Goal: Find specific page/section: Locate a particular part of the current website

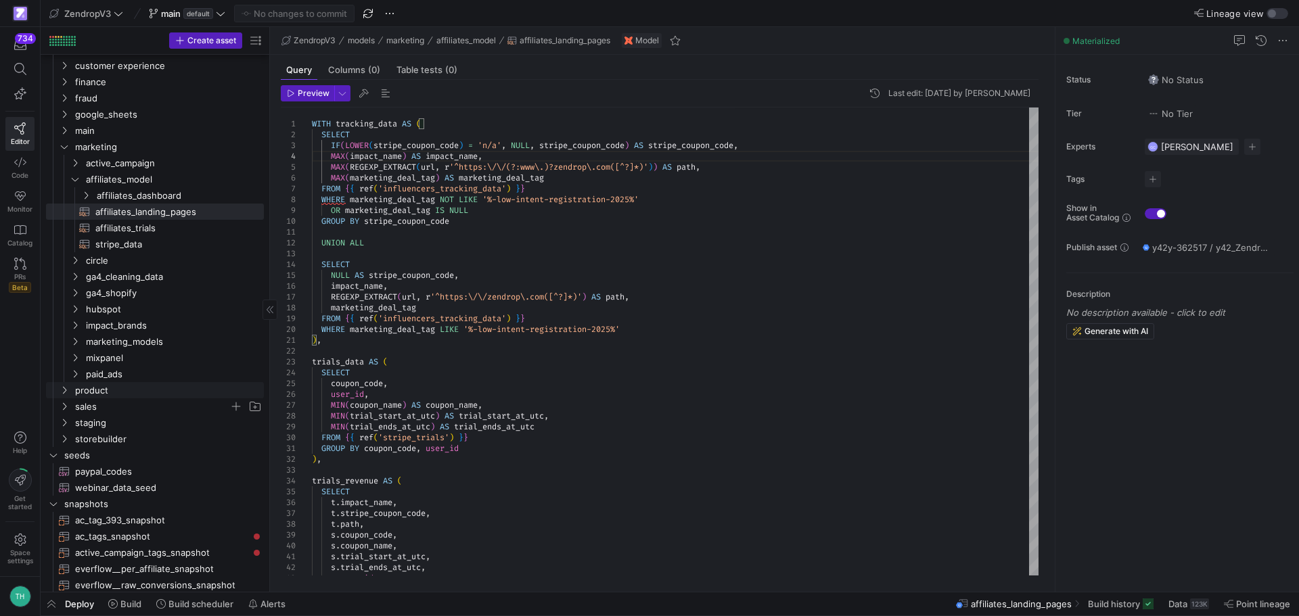
scroll to position [68, 0]
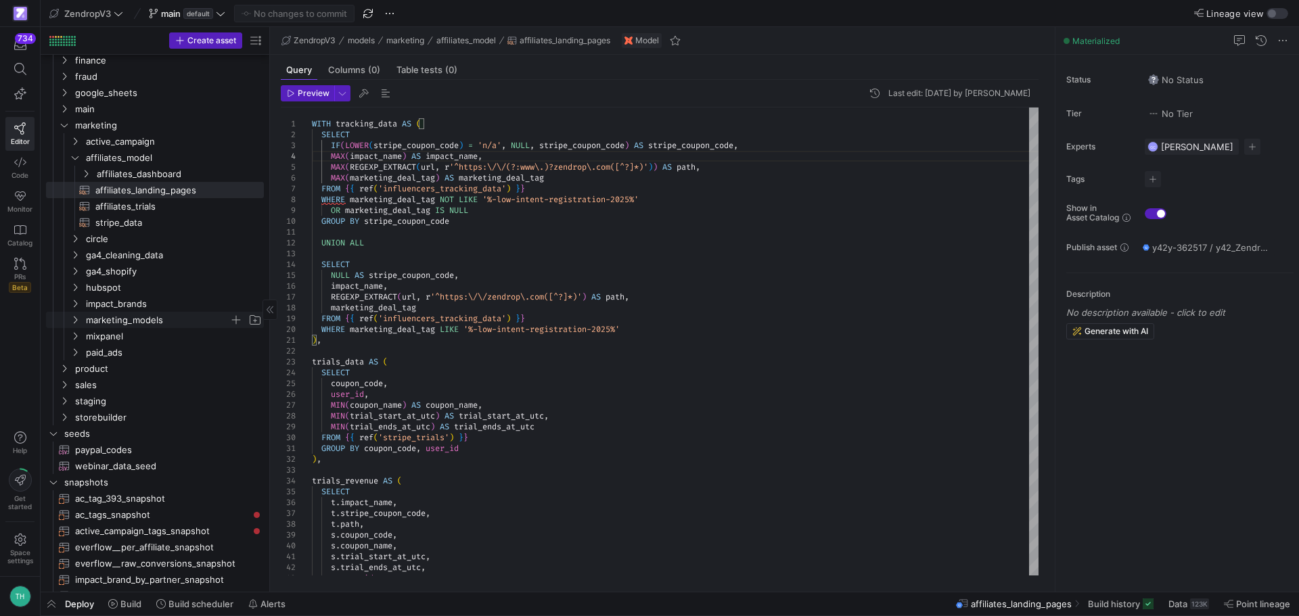
click at [108, 323] on span "marketing_models" at bounding box center [157, 321] width 143 height 16
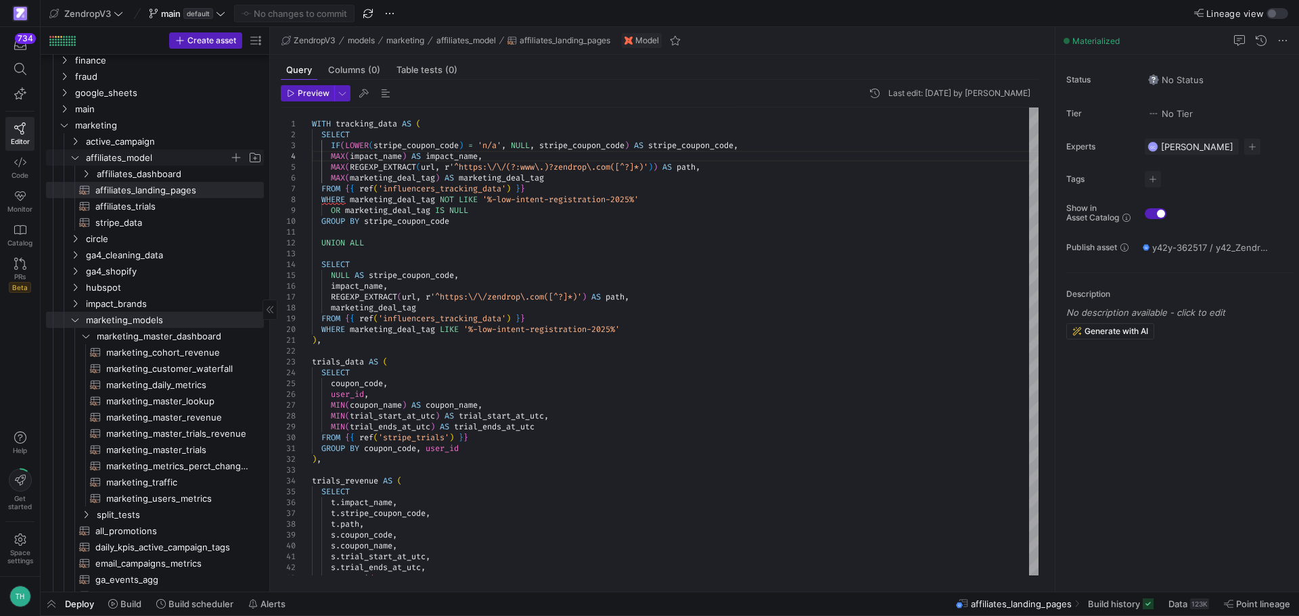
click at [78, 157] on icon "Press SPACE to select this row." at bounding box center [75, 157] width 7 height 3
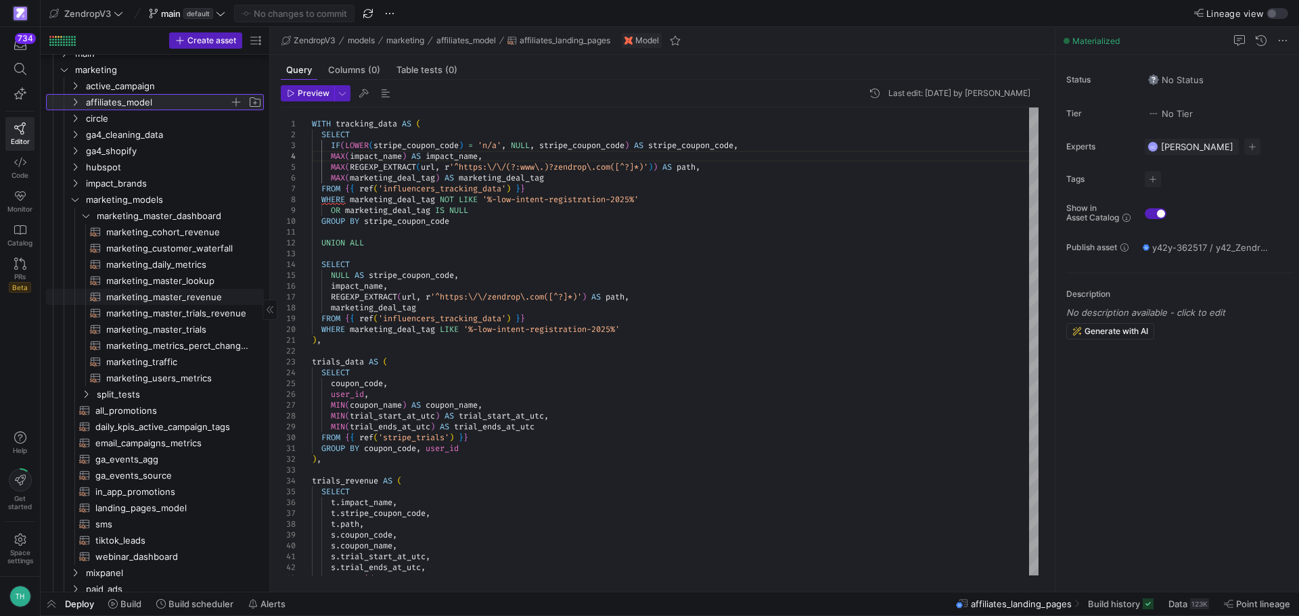
scroll to position [135, 0]
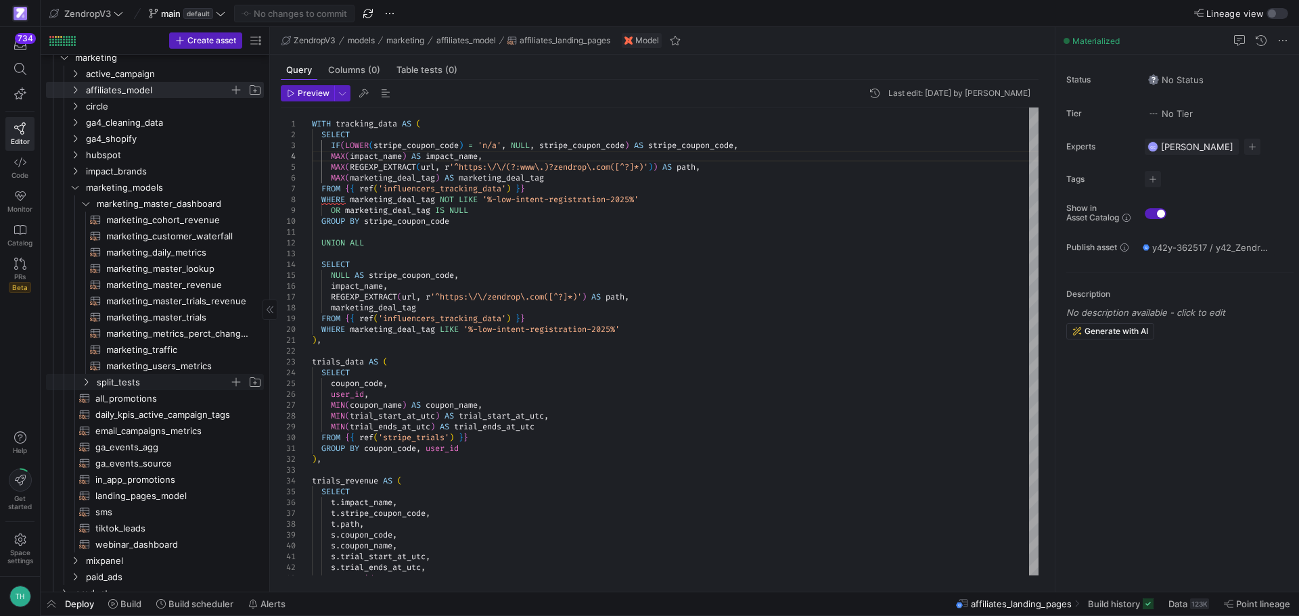
click at [148, 379] on span "split_tests" at bounding box center [163, 383] width 133 height 16
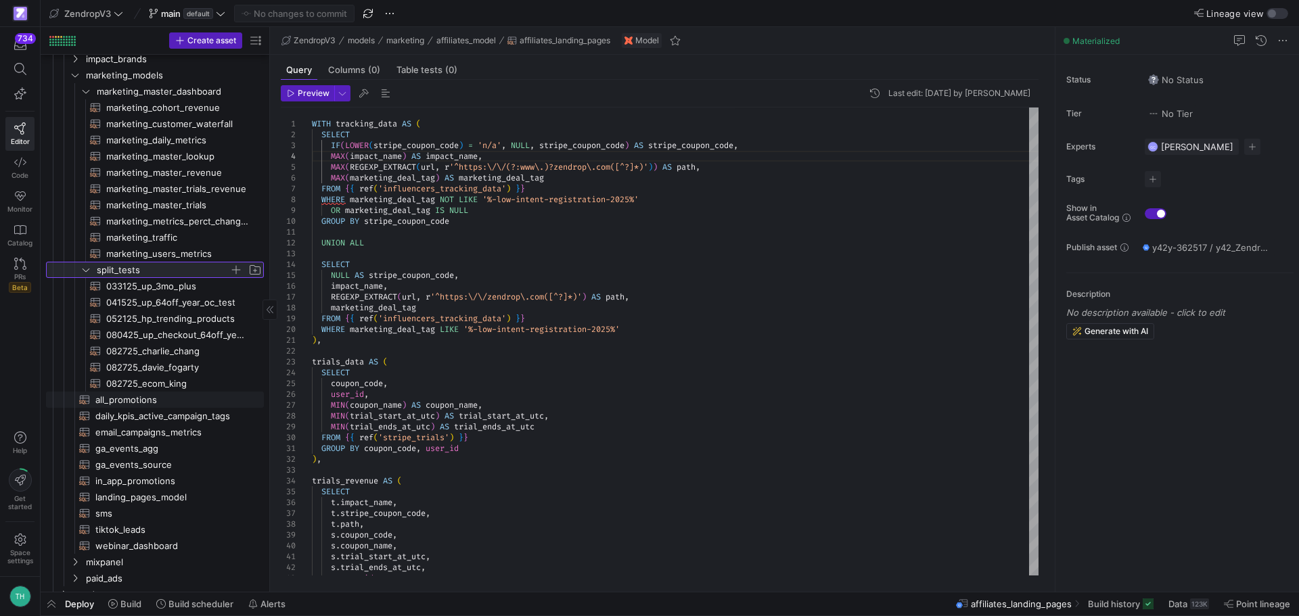
scroll to position [271, 0]
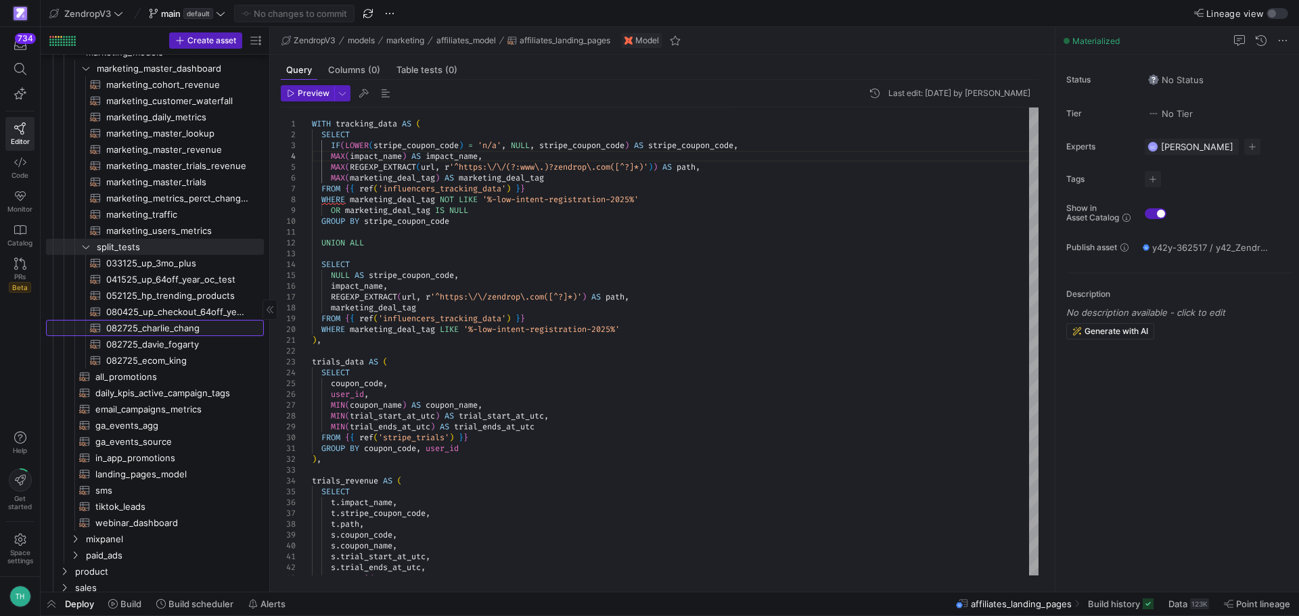
click at [178, 325] on span "082725_charlie_chang​​​​​​​​​​" at bounding box center [177, 329] width 142 height 16
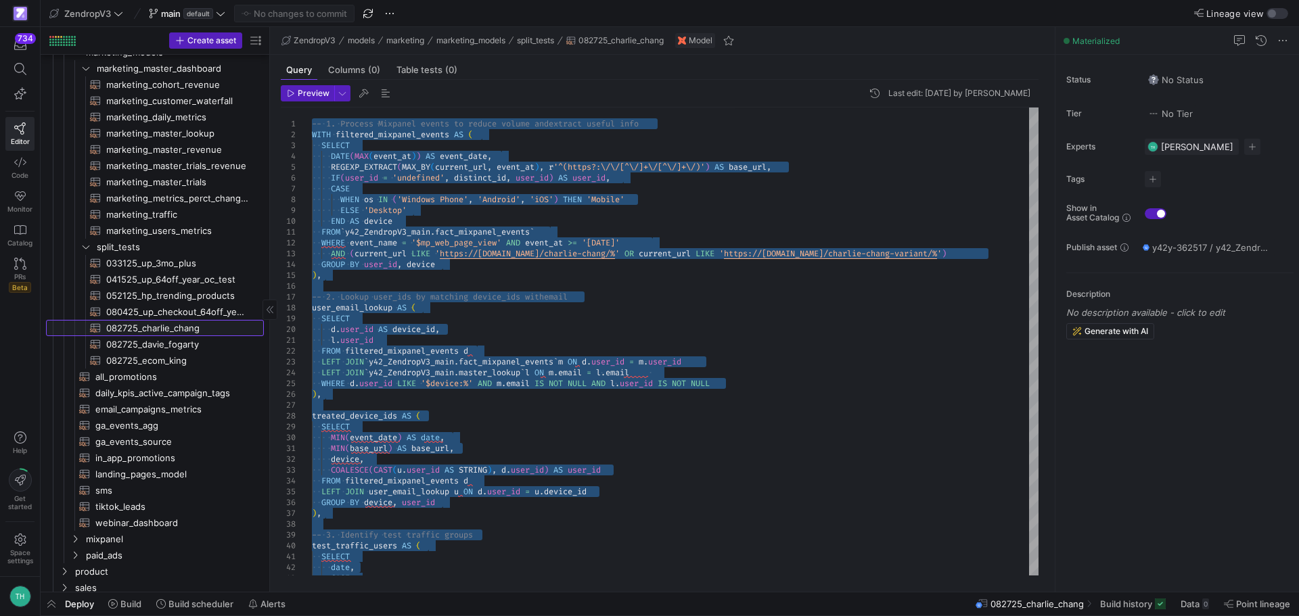
click at [167, 325] on span "082725_charlie_chang​​​​​​​​​​" at bounding box center [177, 329] width 142 height 16
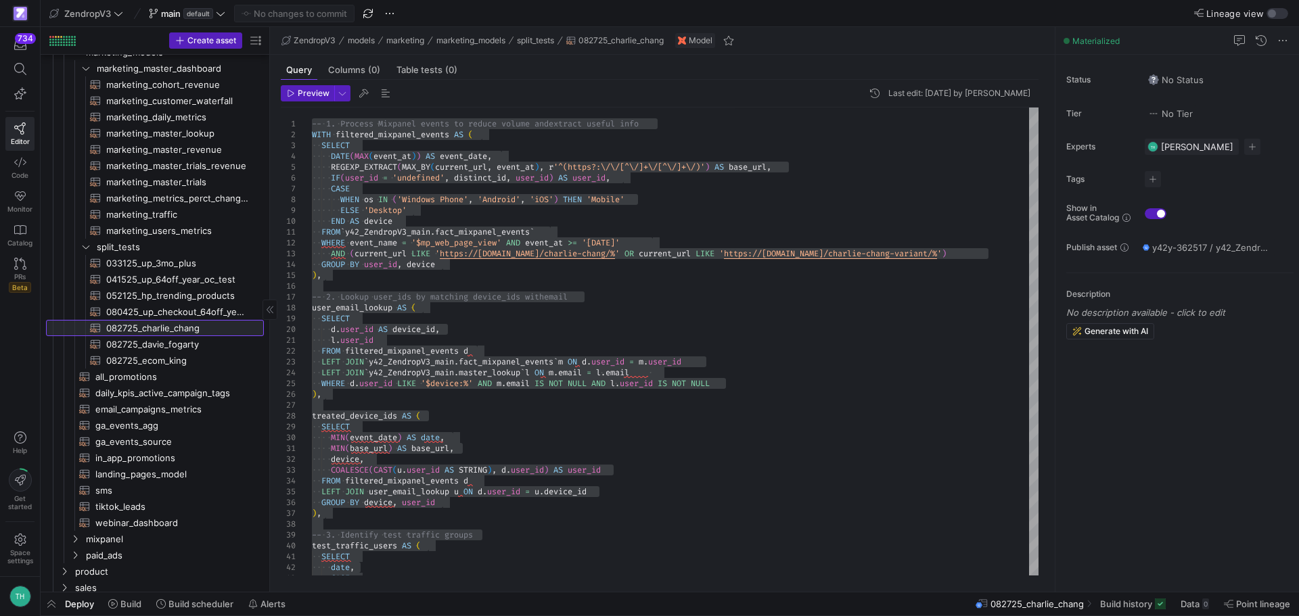
click at [167, 325] on span "082725_charlie_chang​​​​​​​​​​" at bounding box center [177, 329] width 142 height 16
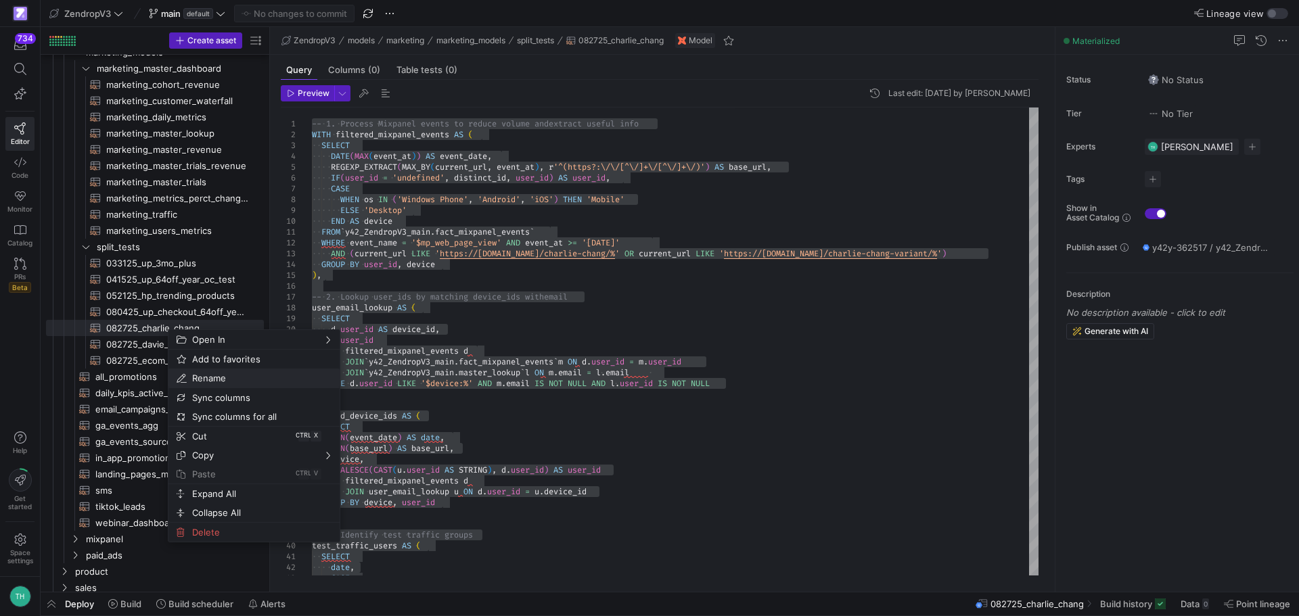
click at [198, 376] on span "Rename" at bounding box center [243, 378] width 112 height 19
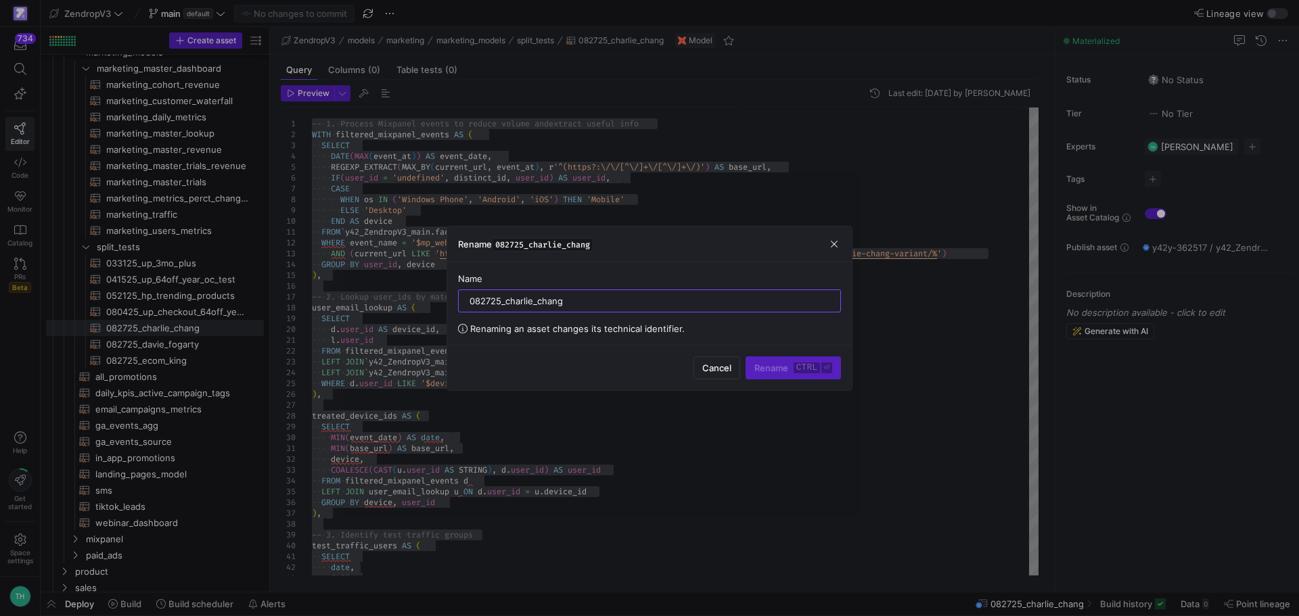
click at [734, 132] on div at bounding box center [649, 308] width 1299 height 616
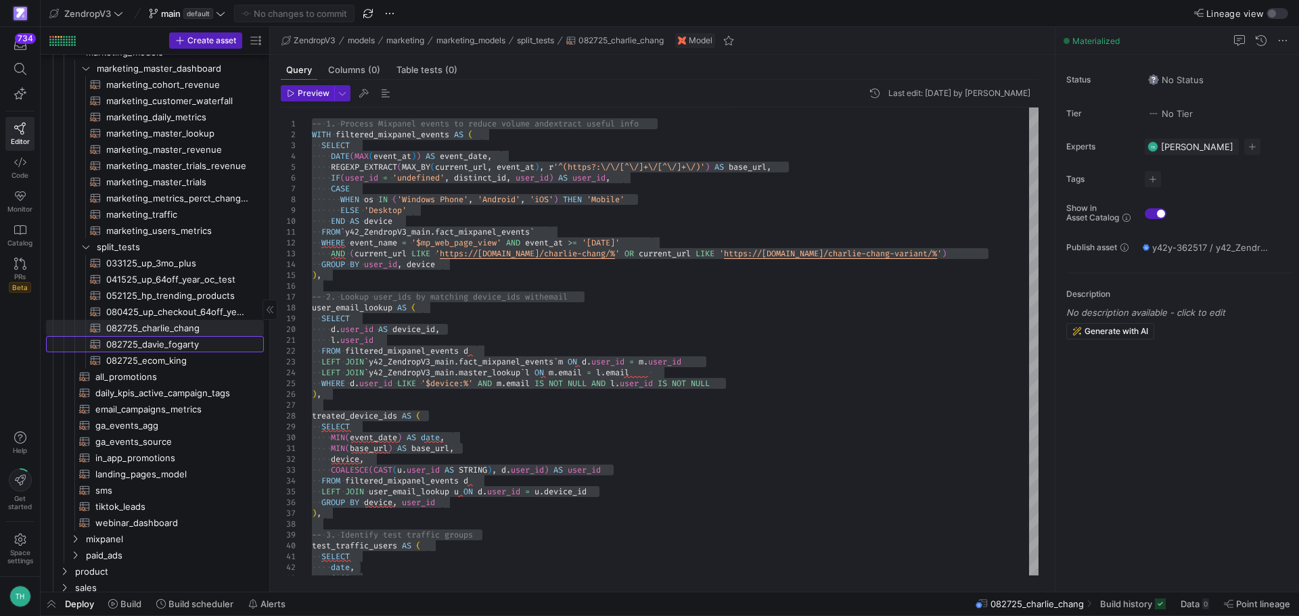
click at [149, 345] on span "082725_davie_fogarty​​​​​​​​​​" at bounding box center [177, 345] width 142 height 16
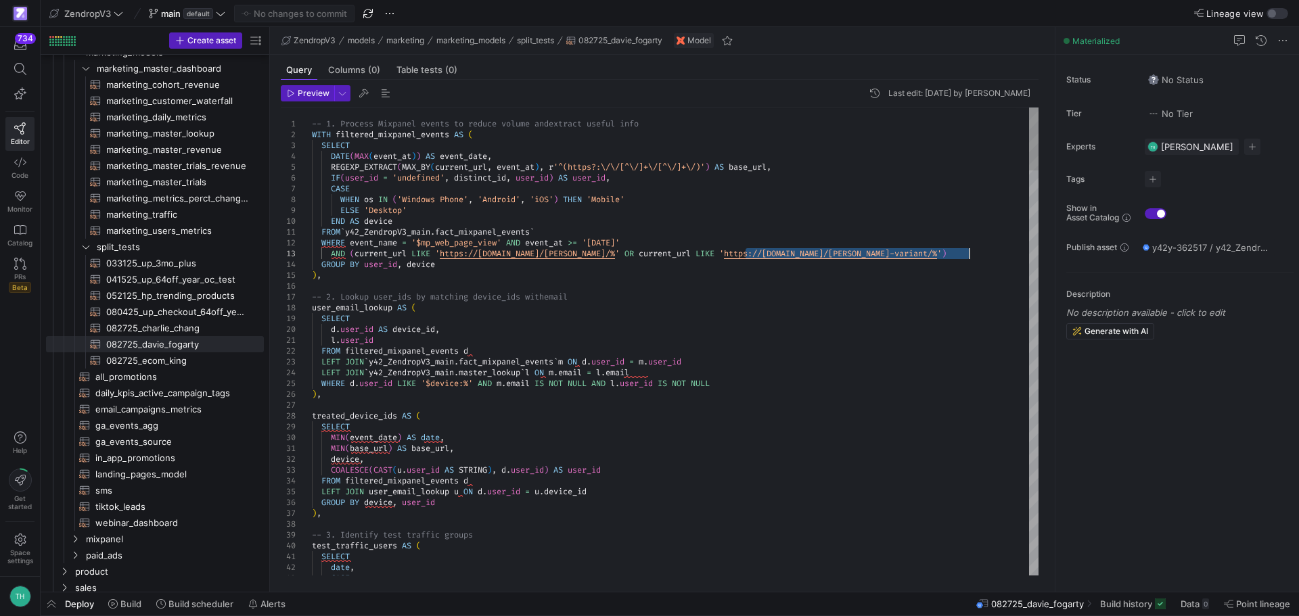
drag, startPoint x: 744, startPoint y: 254, endPoint x: 968, endPoint y: 258, distance: 223.3
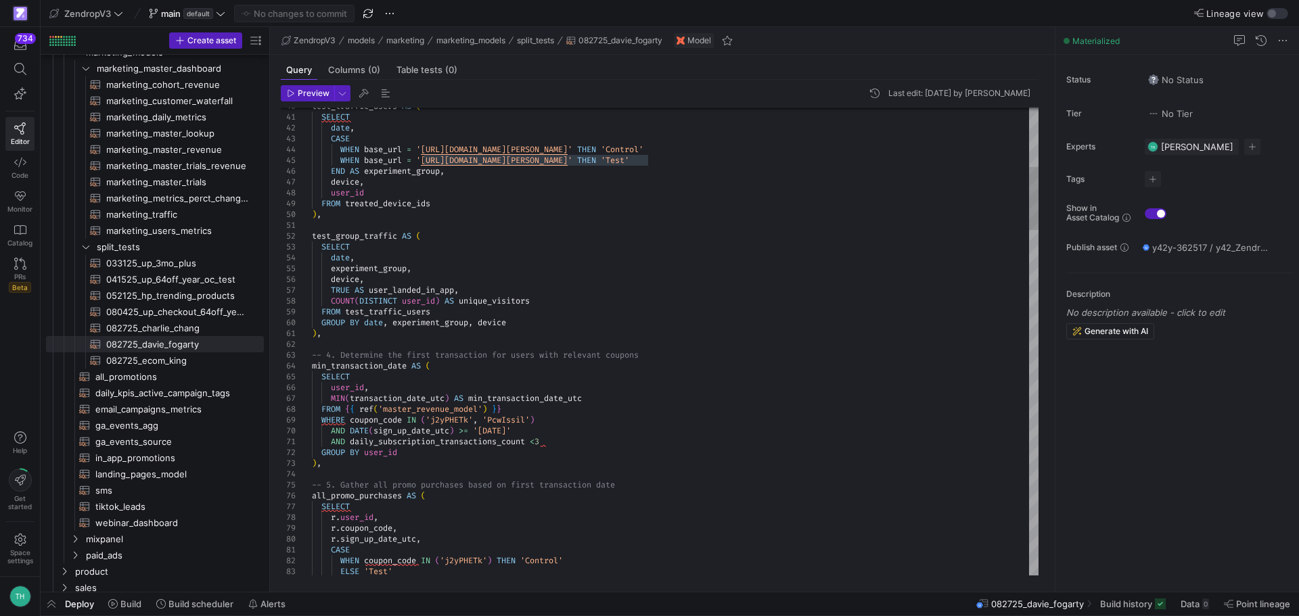
type textarea "), -- 4. Determine the first transaction for users with relevant coupons min_tr…"
drag, startPoint x: 559, startPoint y: 422, endPoint x: 424, endPoint y: 422, distance: 135.3
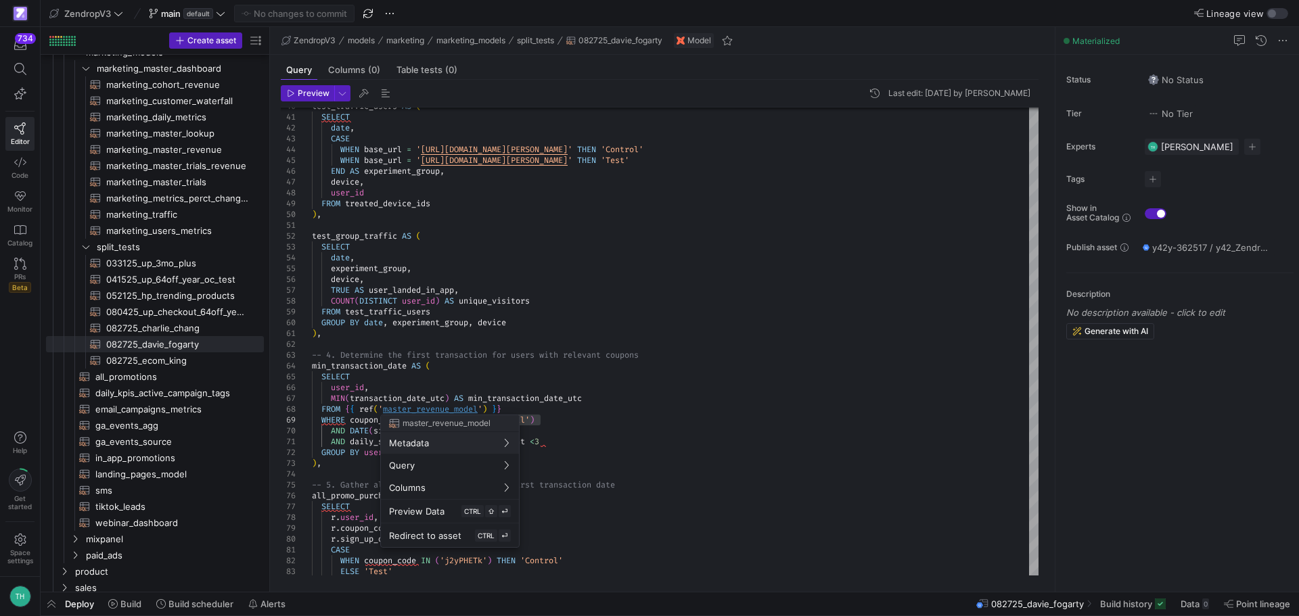
click at [160, 342] on div at bounding box center [649, 308] width 1299 height 616
click at [160, 342] on span "082725_davie_fogarty​​​​​​​​​​" at bounding box center [177, 345] width 142 height 16
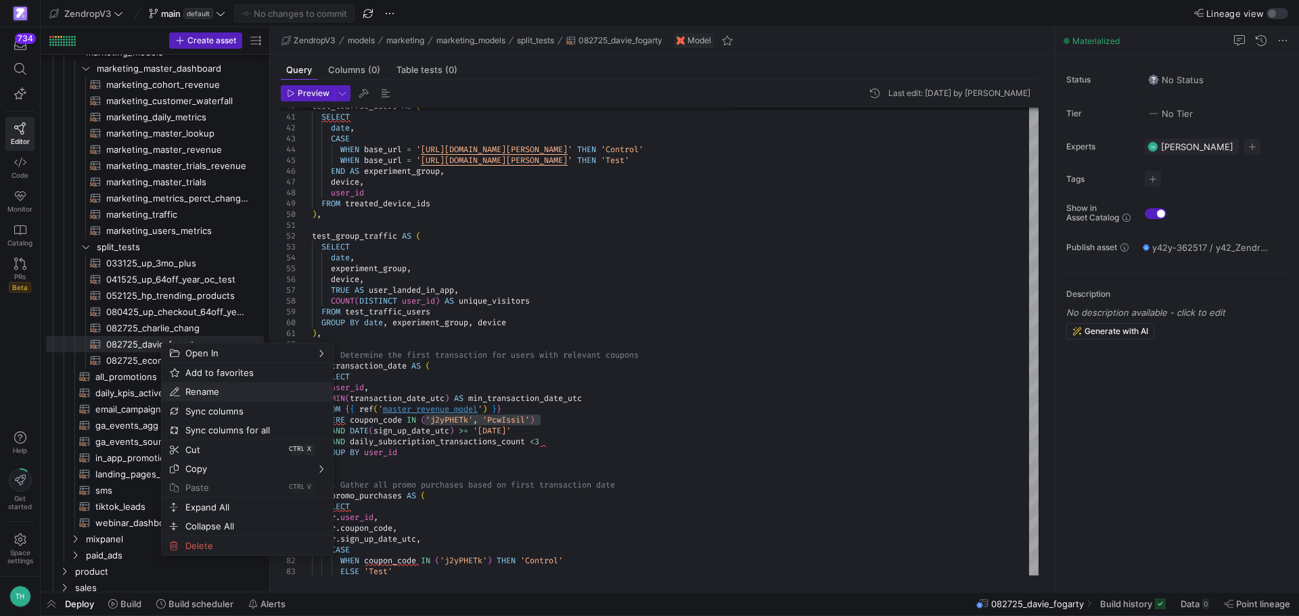
click at [196, 393] on span "Rename" at bounding box center [236, 391] width 112 height 19
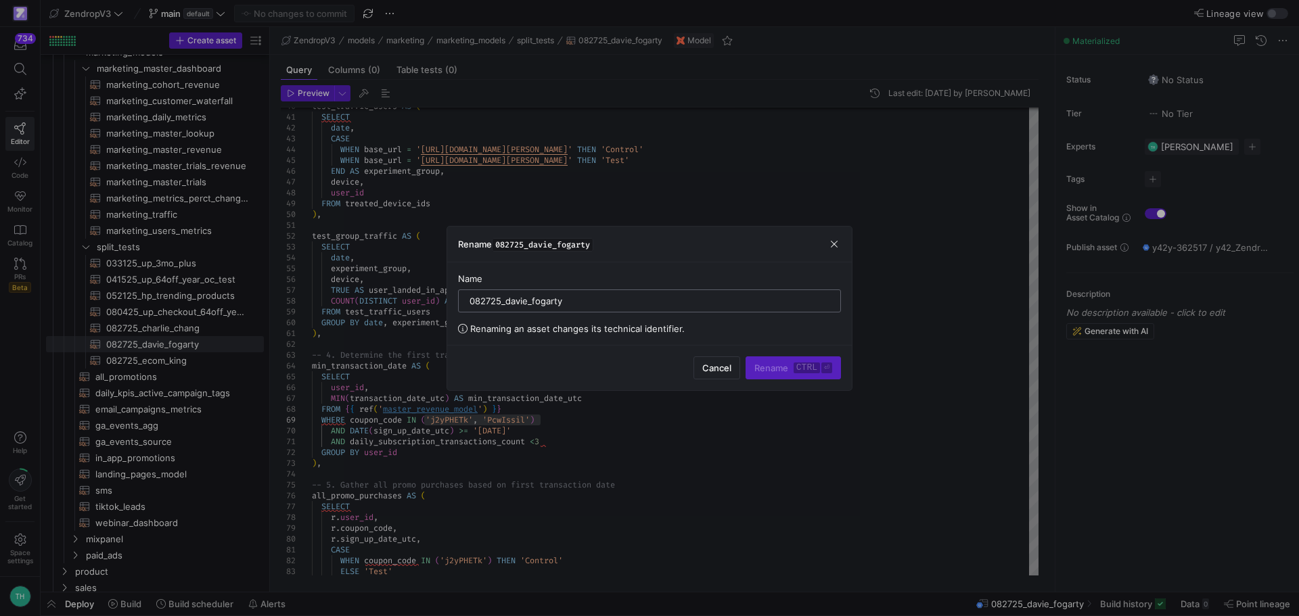
click at [501, 305] on input "082725_davie_fogarty" at bounding box center [650, 301] width 360 height 11
click at [646, 154] on div at bounding box center [649, 308] width 1299 height 616
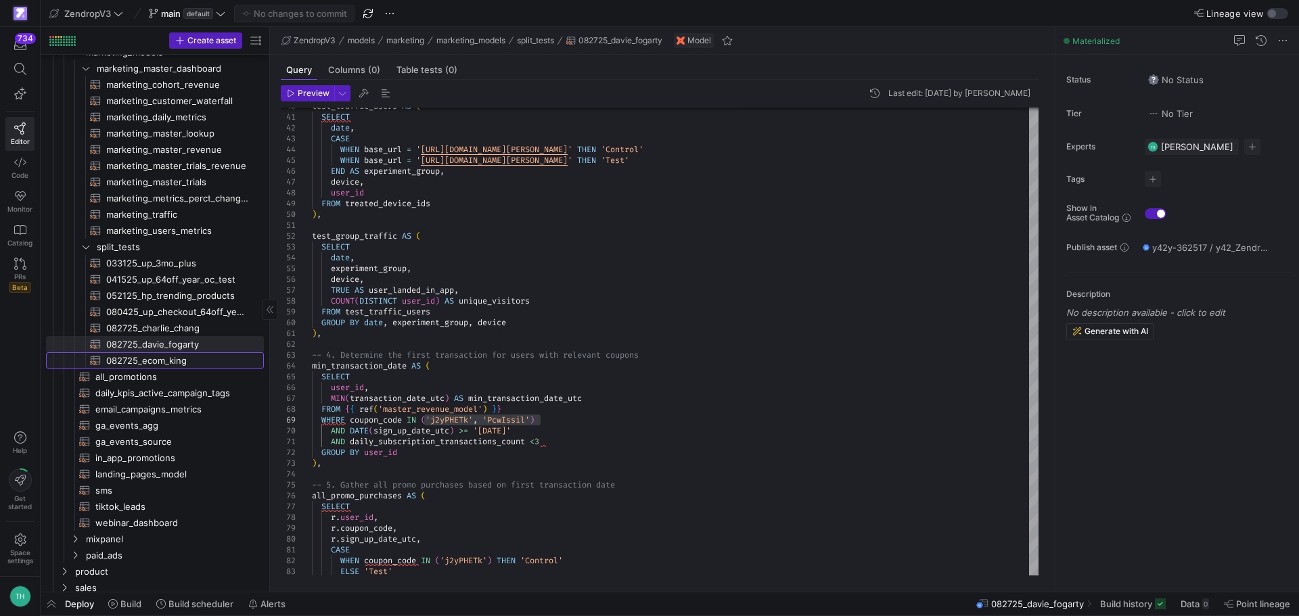
click at [204, 355] on span "082725_ecom_king​​​​​​​​​​" at bounding box center [177, 361] width 142 height 16
drag, startPoint x: 548, startPoint y: 419, endPoint x: 423, endPoint y: 417, distance: 125.2
type textarea "SELECT date, CASE WHEN base_url = '[URL][DOMAIN_NAME]' THEN 'Control' WHEN base…"
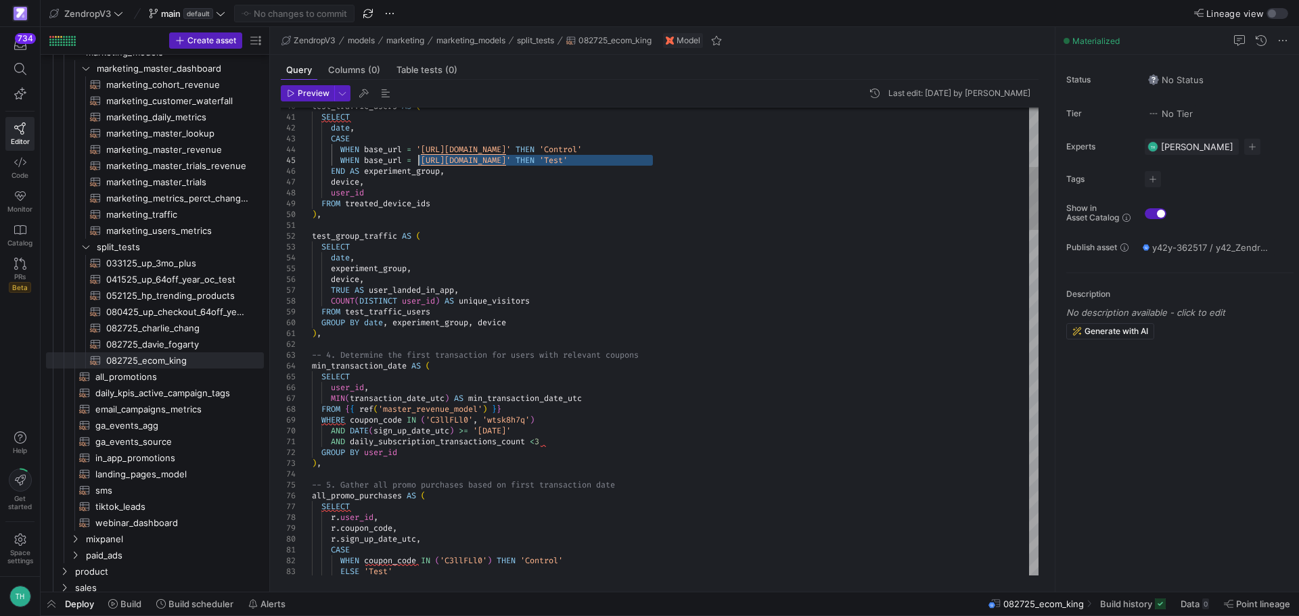
drag, startPoint x: 654, startPoint y: 158, endPoint x: 419, endPoint y: 158, distance: 235.5
drag, startPoint x: 541, startPoint y: 148, endPoint x: 606, endPoint y: 148, distance: 64.3
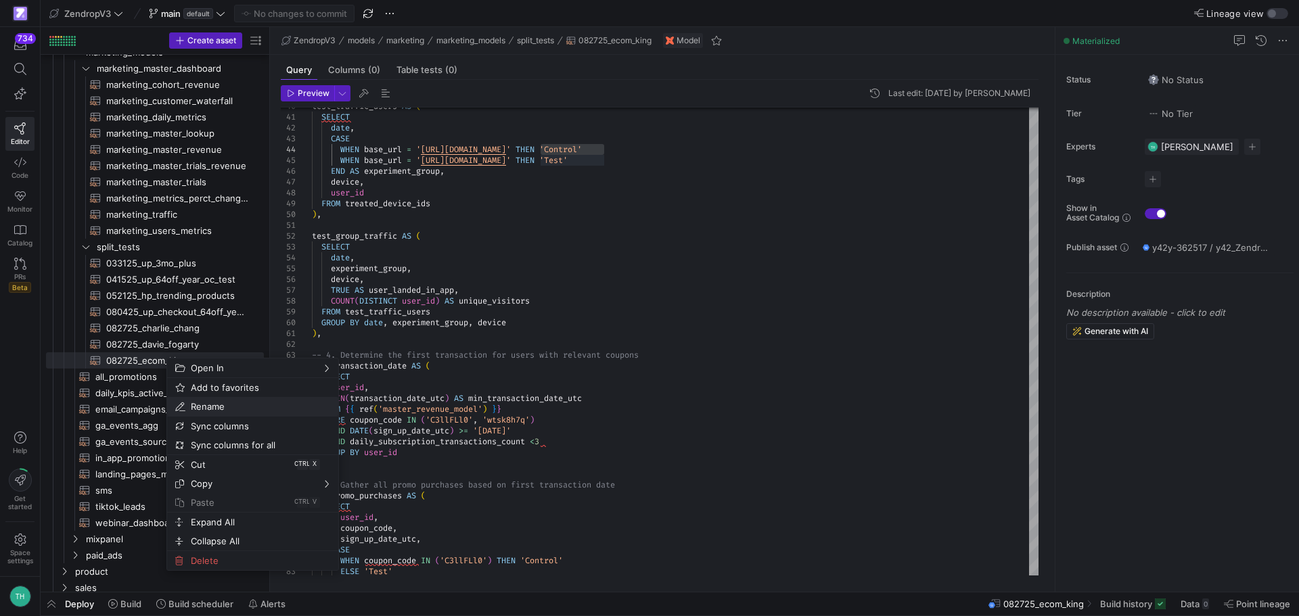
click at [201, 407] on span "Rename" at bounding box center [241, 406] width 112 height 19
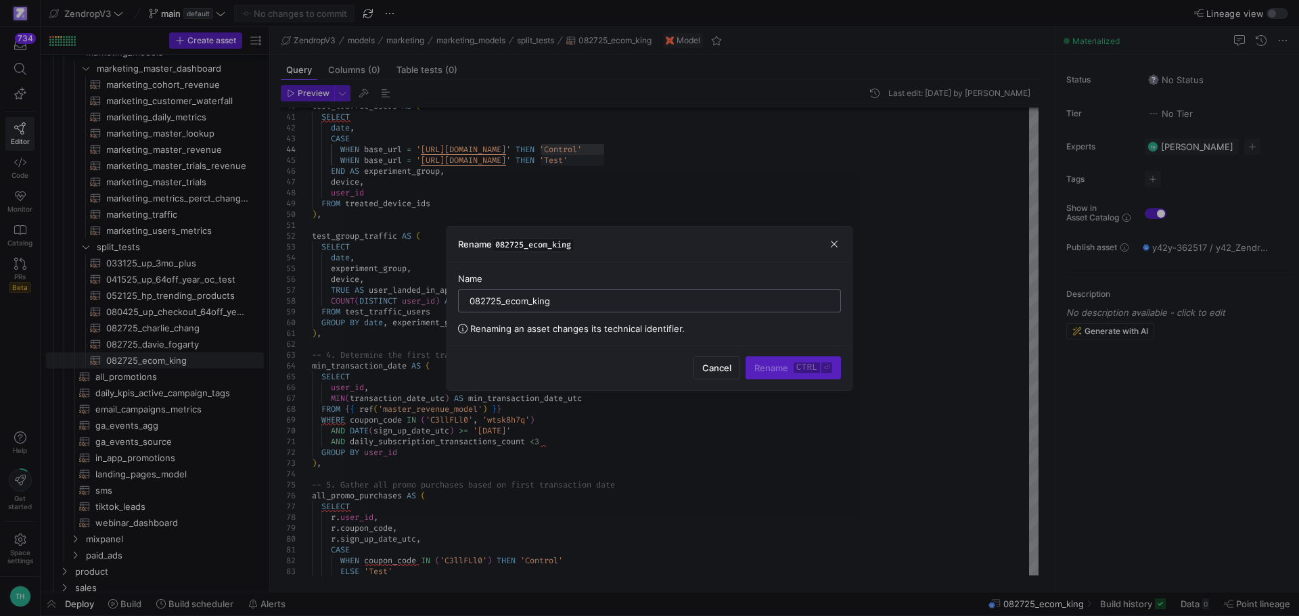
click at [515, 296] on input "082725_ecom_king" at bounding box center [650, 301] width 360 height 11
